Goal: Find specific fact: Find specific fact

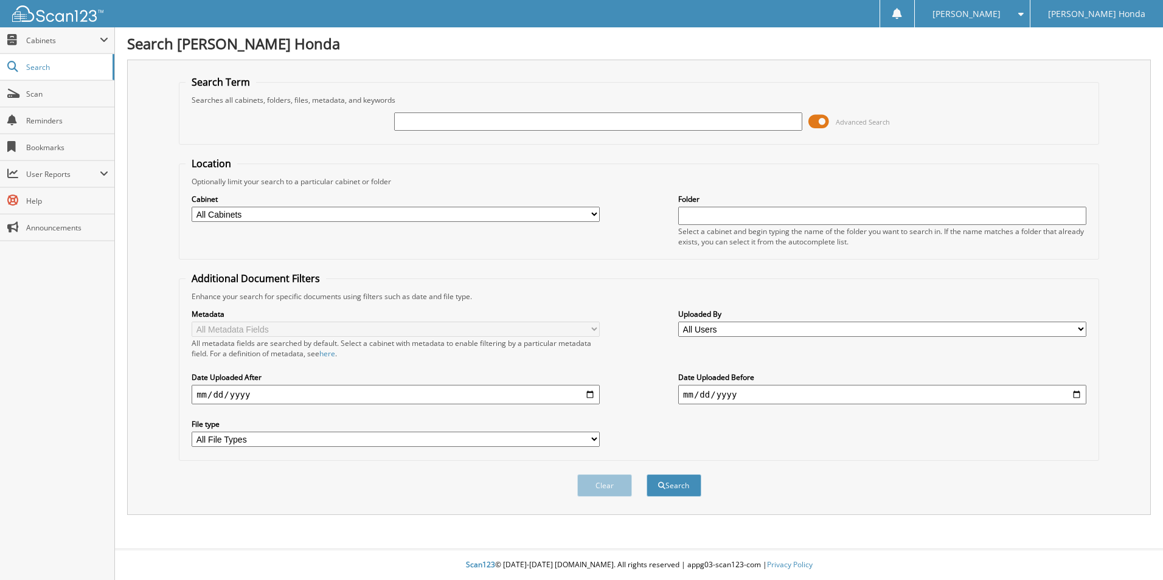
click at [817, 123] on span at bounding box center [818, 122] width 21 height 18
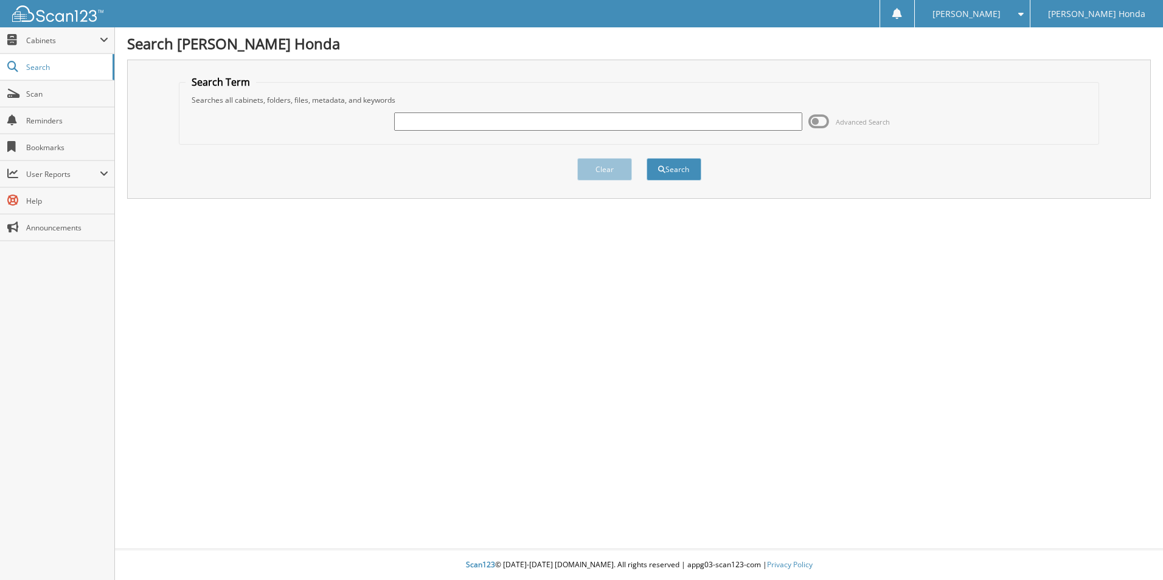
click at [476, 124] on input "text" at bounding box center [598, 122] width 408 height 18
type input "117169"
click at [646, 158] on button "Search" at bounding box center [673, 169] width 55 height 23
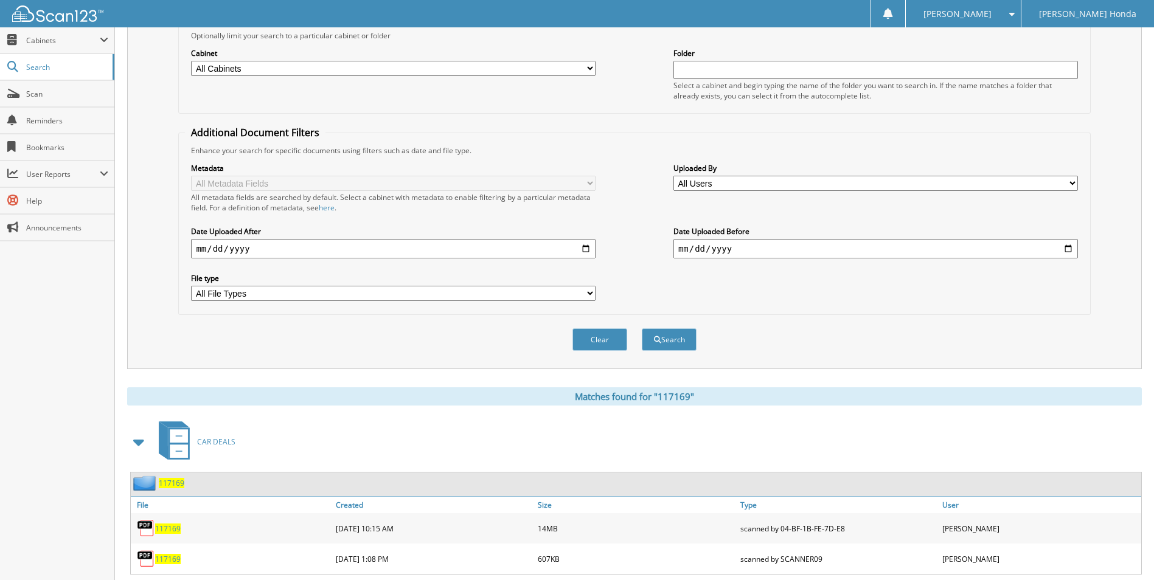
scroll to position [256, 0]
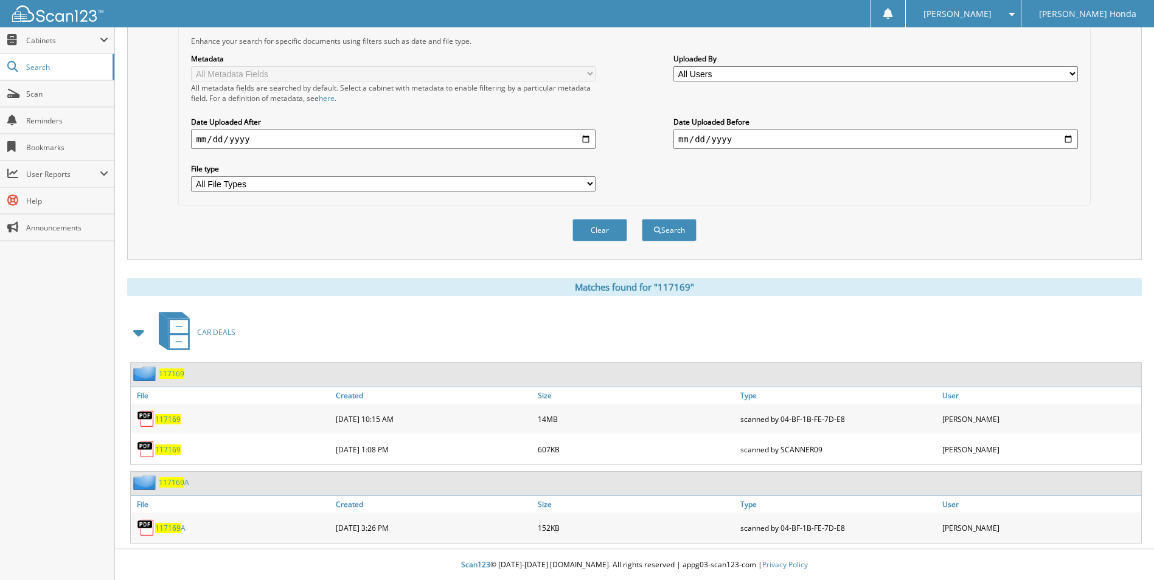
click at [176, 423] on span "117169" at bounding box center [168, 419] width 26 height 10
